Goal: Task Accomplishment & Management: Use online tool/utility

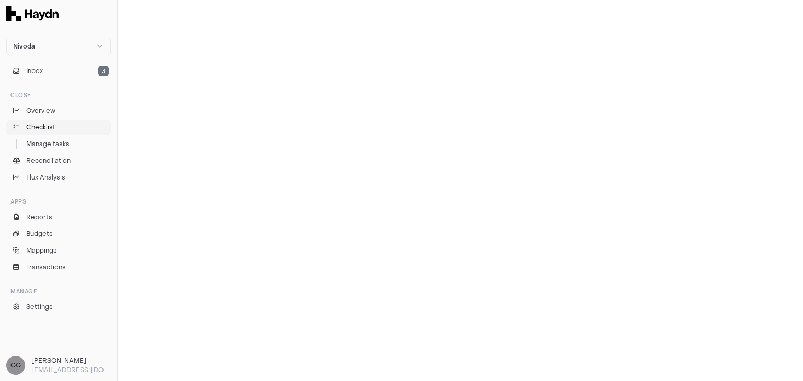
click at [43, 128] on span "Checklist" at bounding box center [40, 127] width 29 height 9
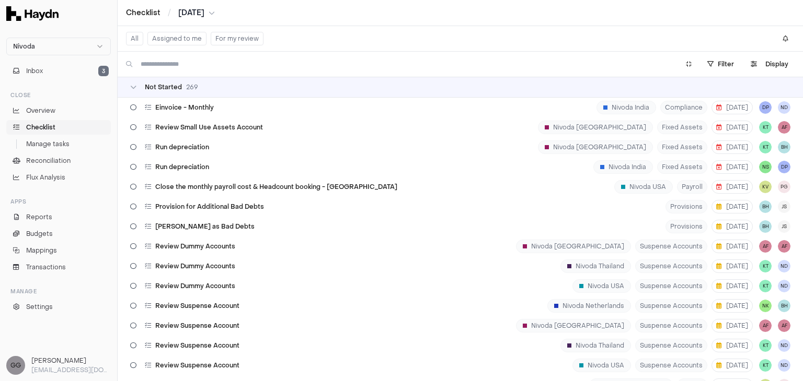
click at [161, 37] on button "Assigned to me" at bounding box center [176, 39] width 59 height 14
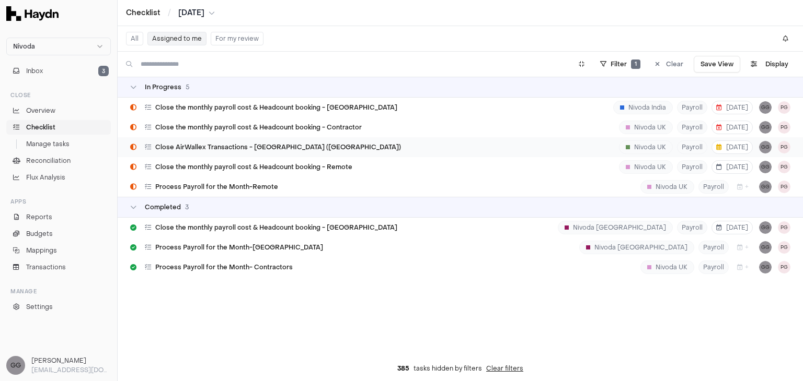
click at [251, 146] on span "Close AirWallex Transactions - [GEOGRAPHIC_DATA] ([GEOGRAPHIC_DATA])" at bounding box center [278, 147] width 246 height 8
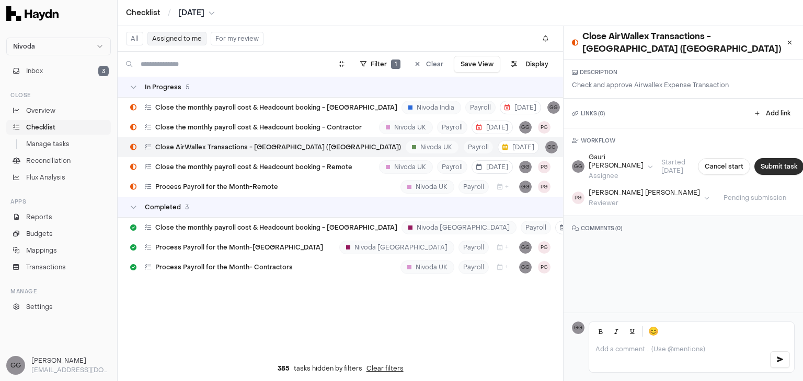
click at [761, 158] on button "Submit task" at bounding box center [778, 166] width 49 height 17
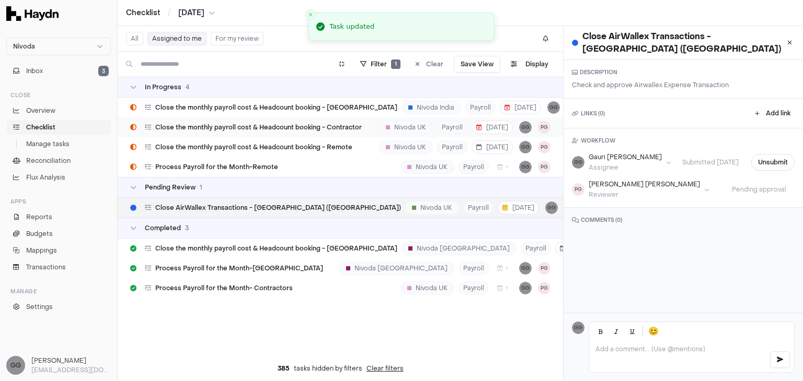
click at [346, 127] on span "Close the monthly payroll cost & Headcount booking - Contractor" at bounding box center [258, 127] width 206 height 8
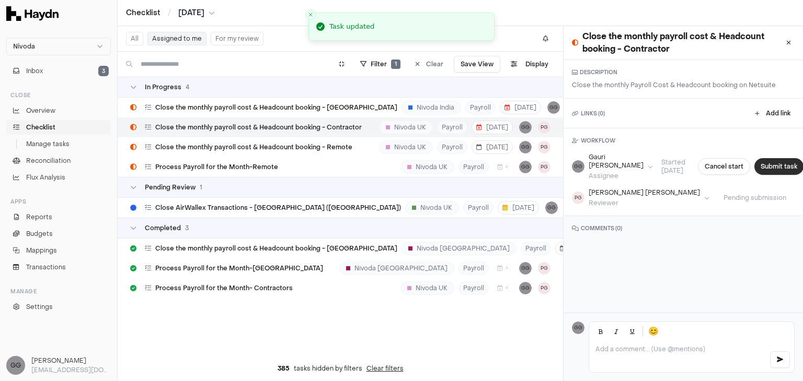
click at [754, 171] on button "Submit task" at bounding box center [778, 166] width 49 height 17
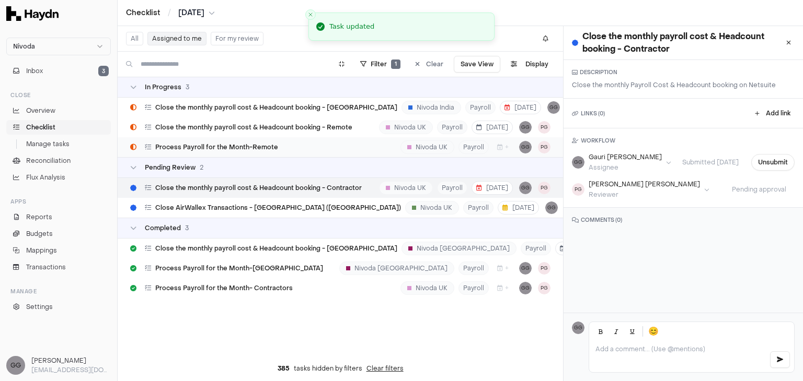
click at [293, 147] on div "Process Payroll for the Month-Remote Nivoda UK Payroll + GG PG" at bounding box center [340, 147] width 445 height 20
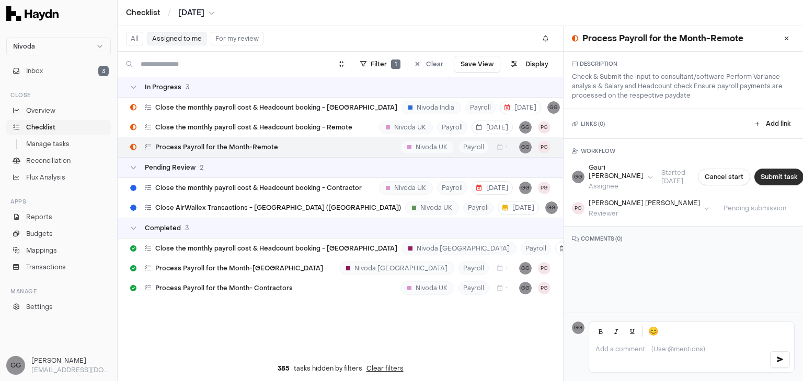
click at [757, 173] on button "Submit task" at bounding box center [778, 177] width 49 height 17
